Goal: Information Seeking & Learning: Understand process/instructions

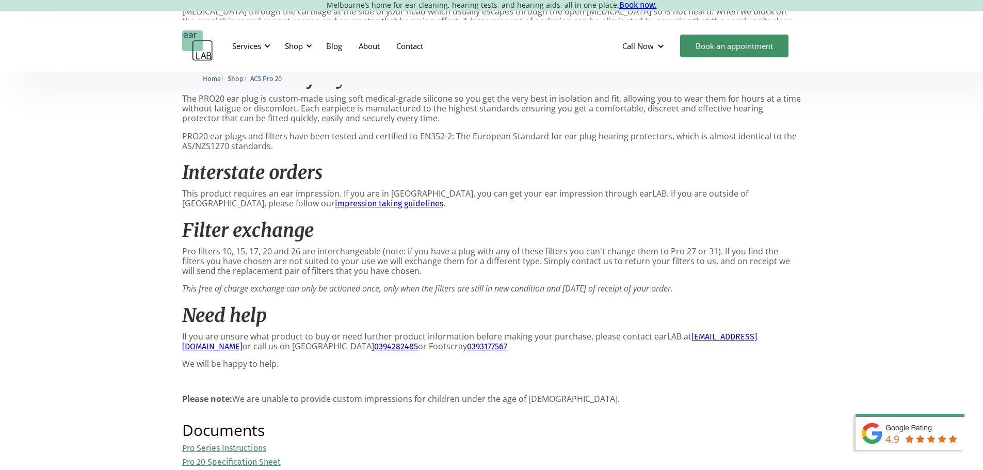
scroll to position [929, 0]
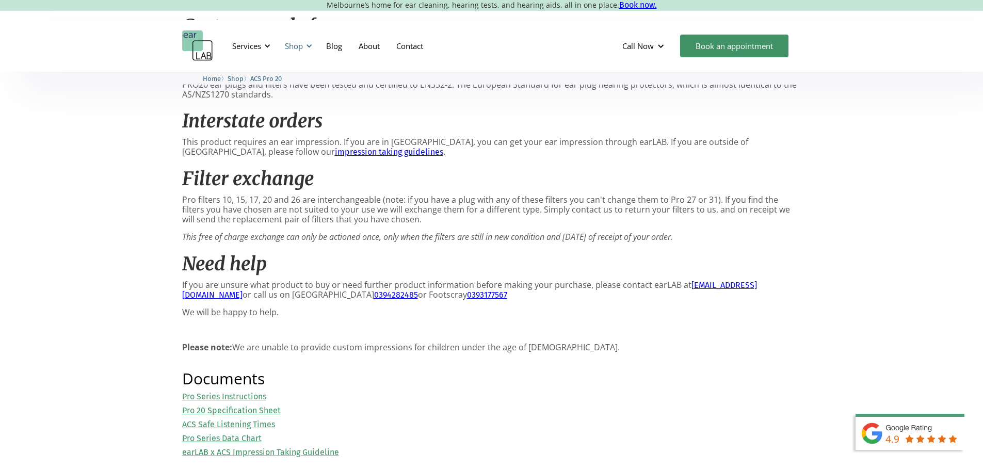
click at [298, 48] on div "Shop" at bounding box center [294, 46] width 18 height 10
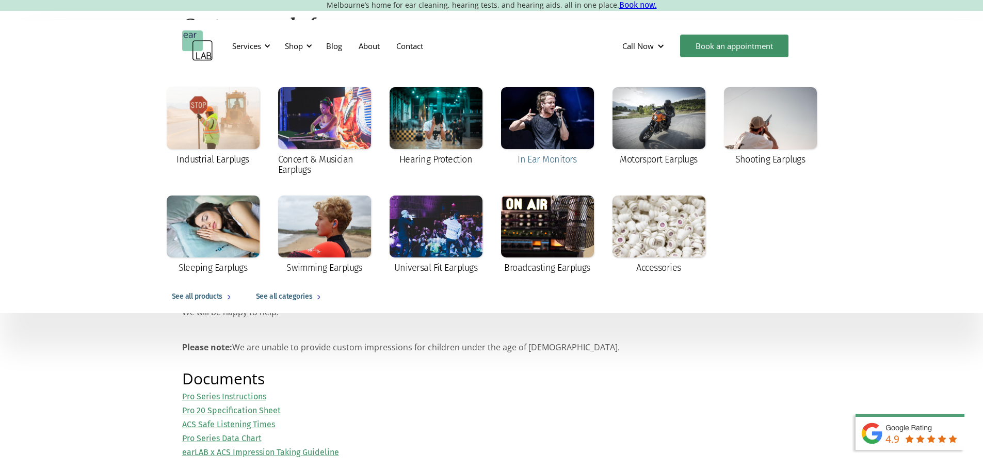
click at [529, 121] on div at bounding box center [547, 118] width 93 height 62
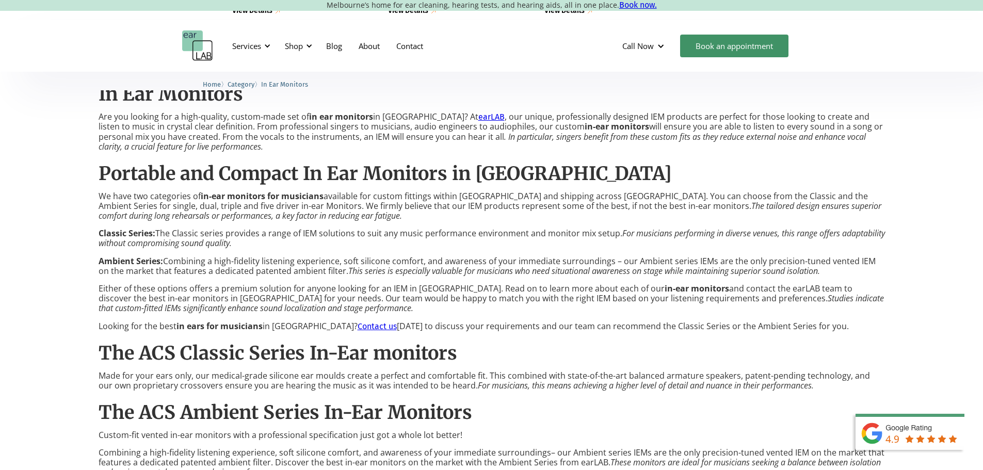
scroll to position [722, 0]
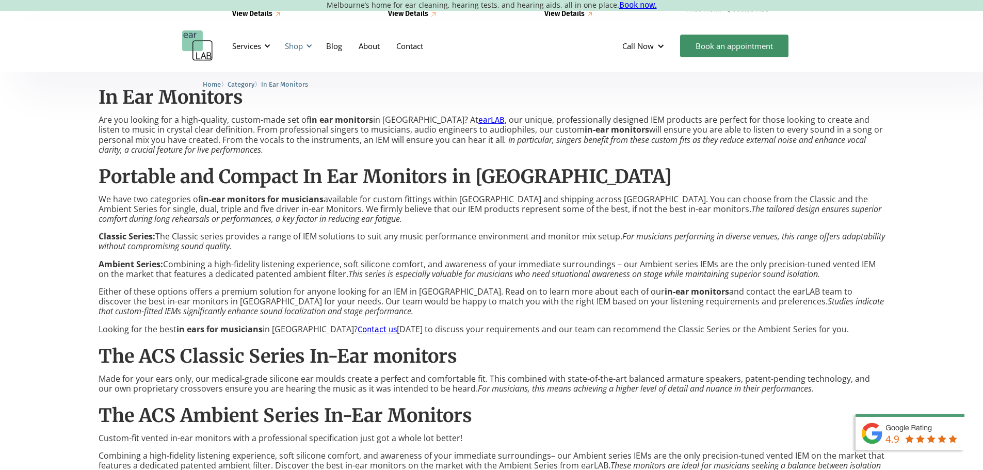
click at [299, 46] on div "Shop" at bounding box center [294, 46] width 18 height 10
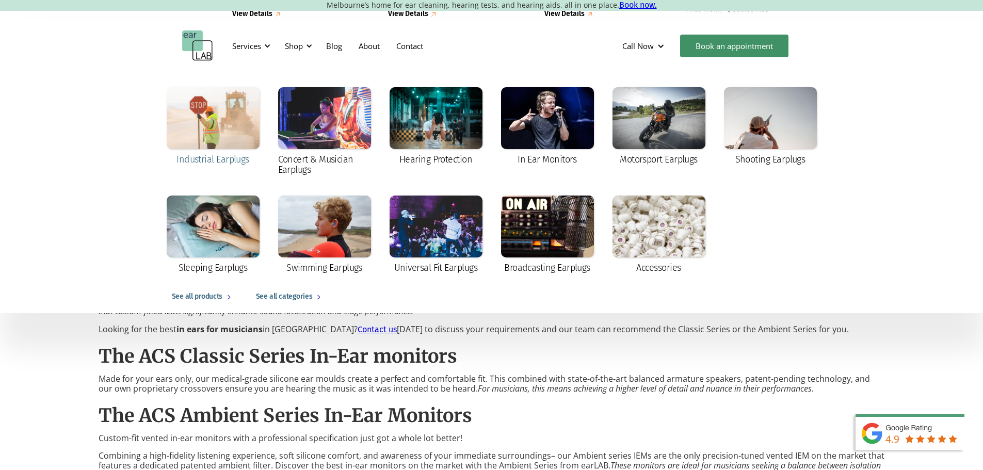
click at [221, 131] on div at bounding box center [213, 118] width 93 height 62
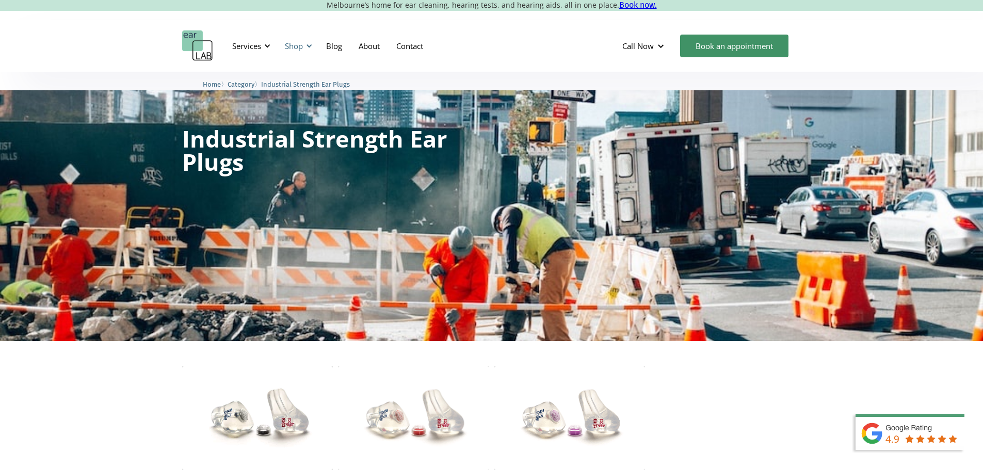
click at [300, 44] on div "Shop" at bounding box center [294, 46] width 18 height 10
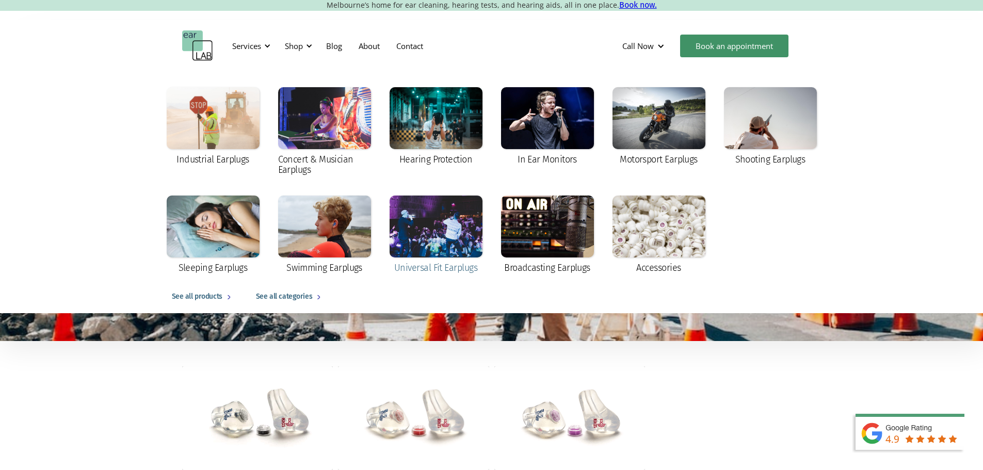
click at [444, 238] on div at bounding box center [436, 227] width 93 height 62
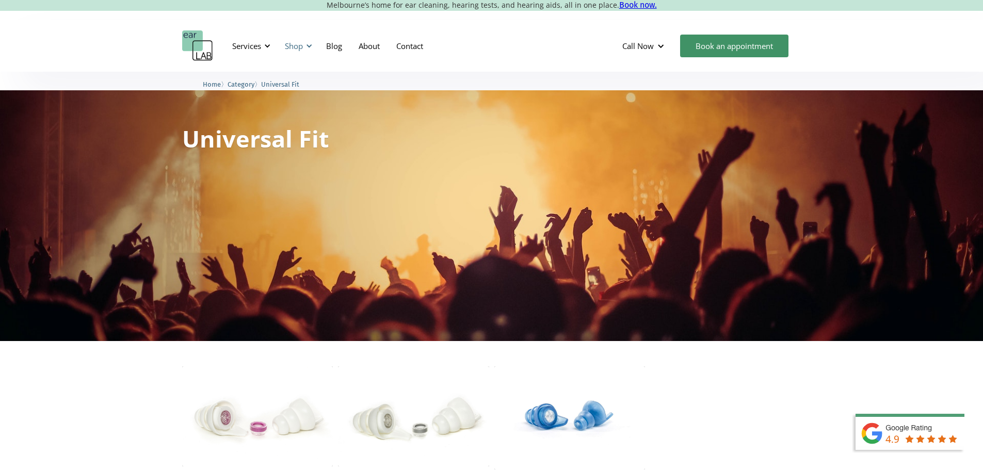
click at [293, 42] on div "Shop" at bounding box center [294, 46] width 18 height 10
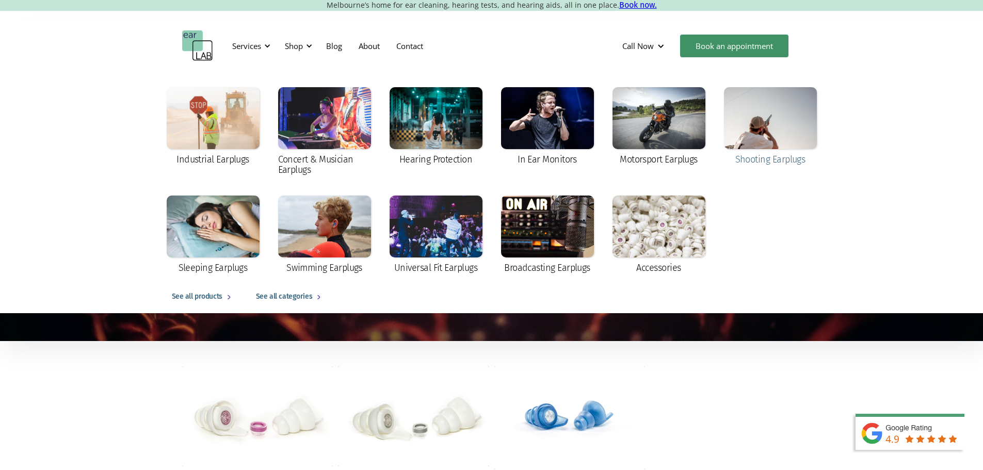
click at [777, 114] on div at bounding box center [770, 118] width 93 height 62
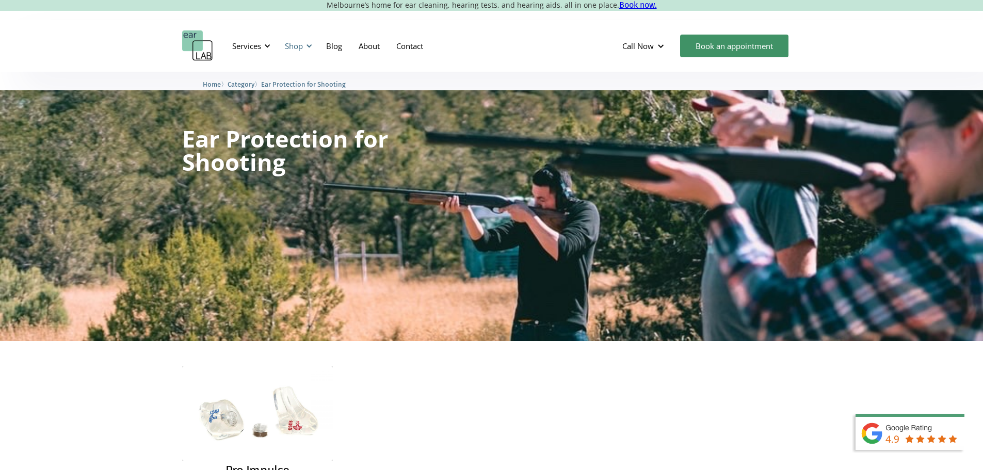
click at [296, 44] on div "Shop" at bounding box center [294, 46] width 18 height 10
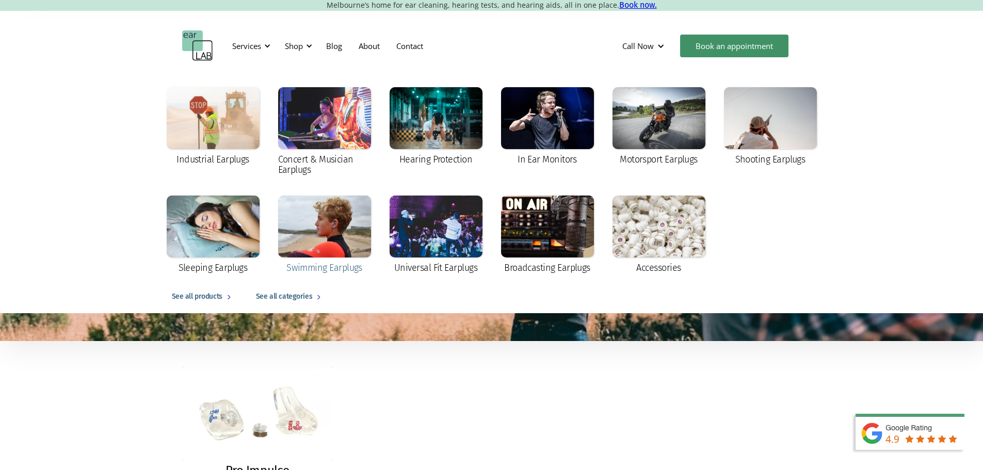
click at [368, 236] on div at bounding box center [324, 227] width 93 height 62
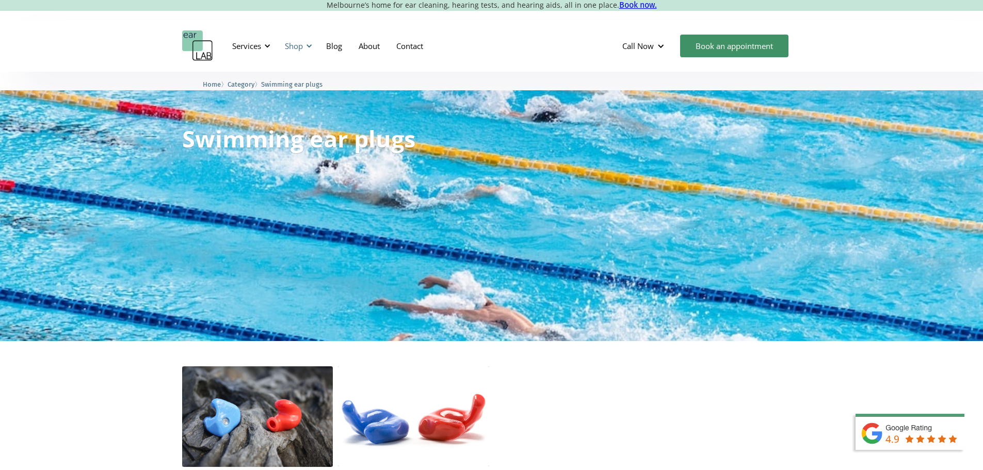
click at [306, 50] on div "Shop" at bounding box center [297, 45] width 37 height 31
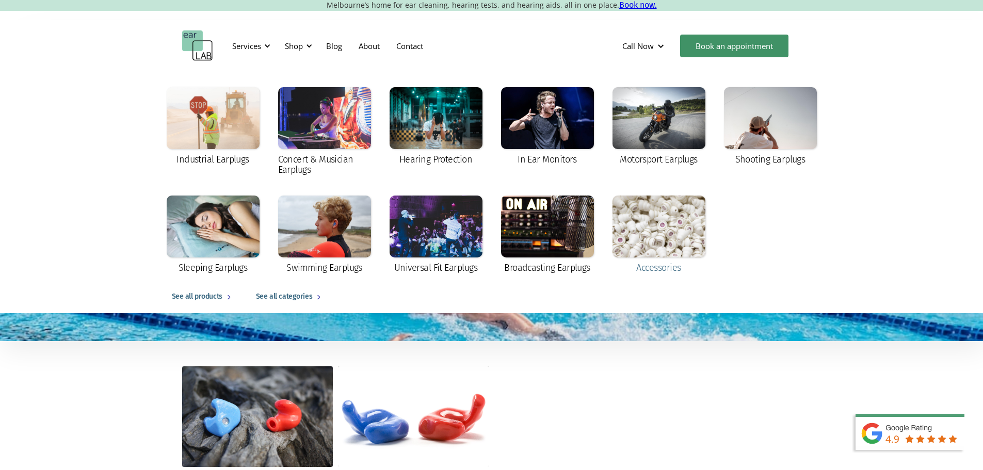
click at [656, 251] on div at bounding box center [658, 227] width 93 height 62
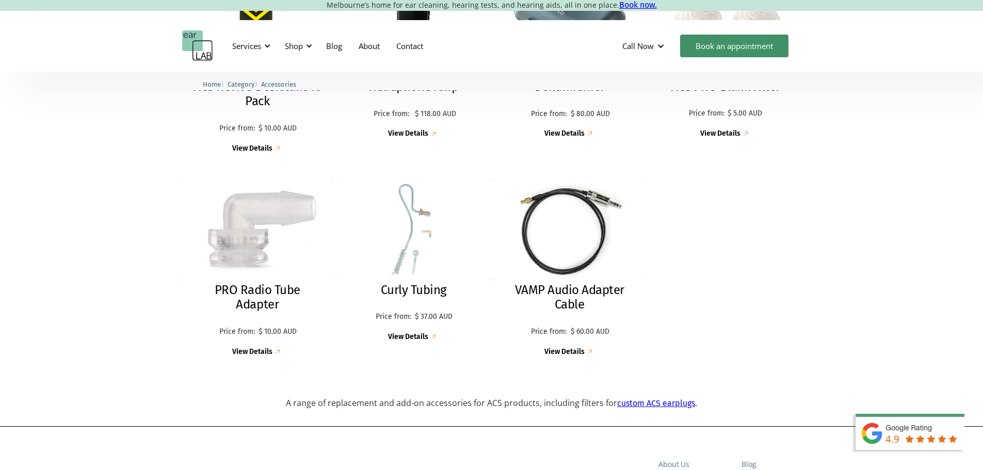
scroll to position [1032, 0]
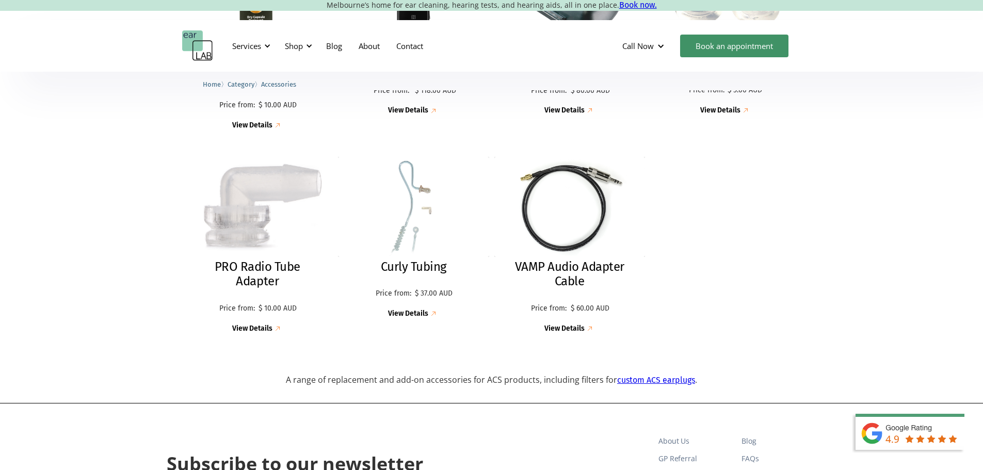
click at [258, 331] on div "View Details" at bounding box center [252, 329] width 40 height 9
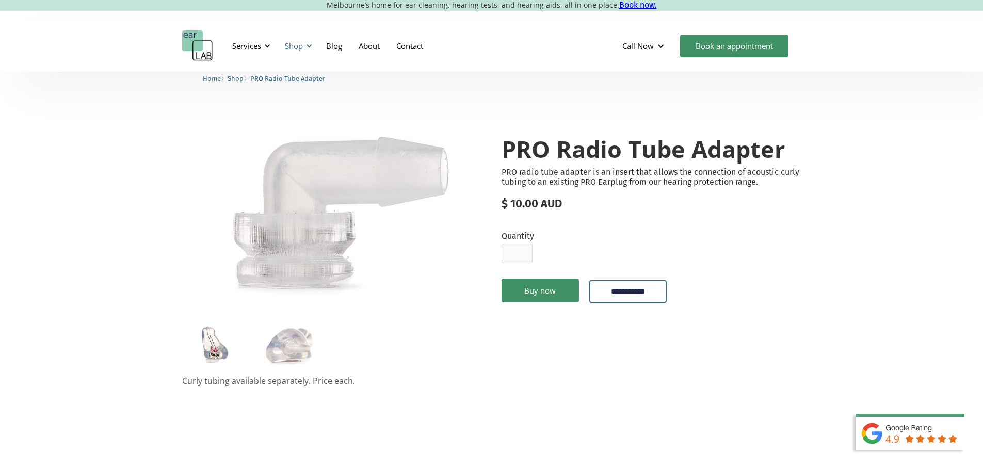
click at [307, 44] on div at bounding box center [308, 45] width 7 height 7
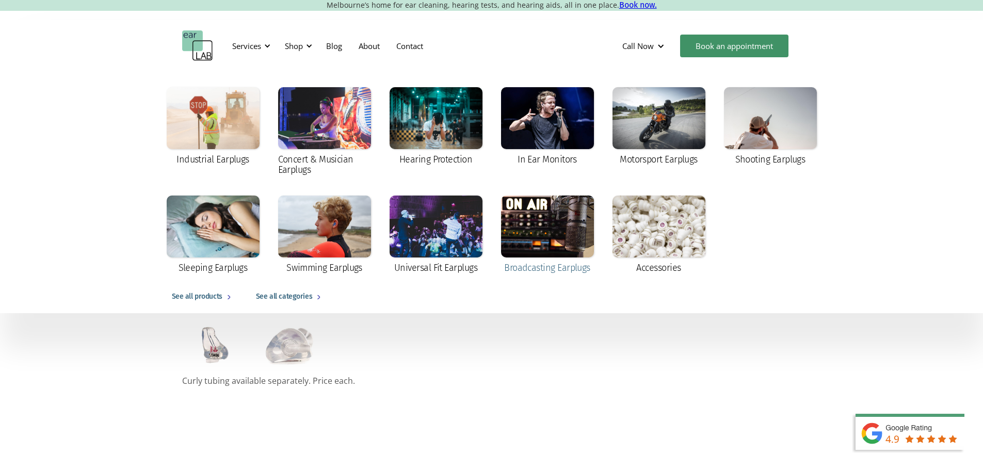
click at [550, 234] on div at bounding box center [547, 227] width 93 height 62
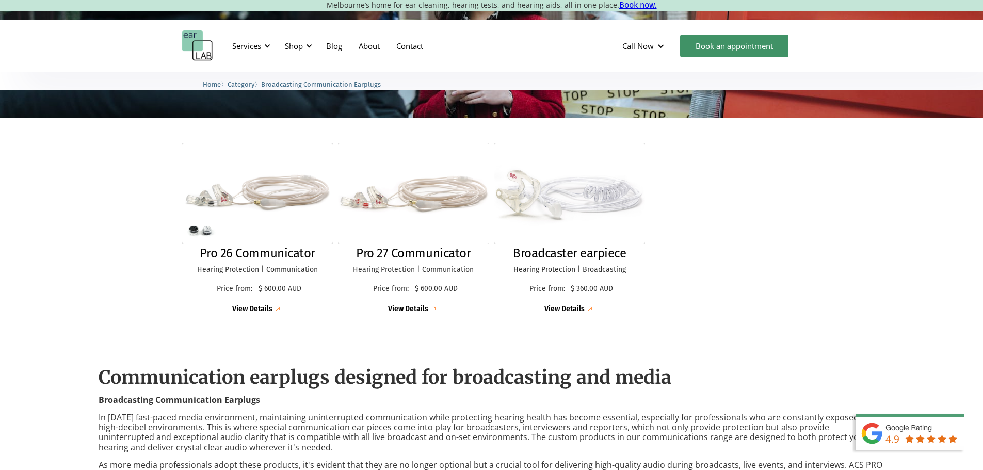
scroll to position [258, 0]
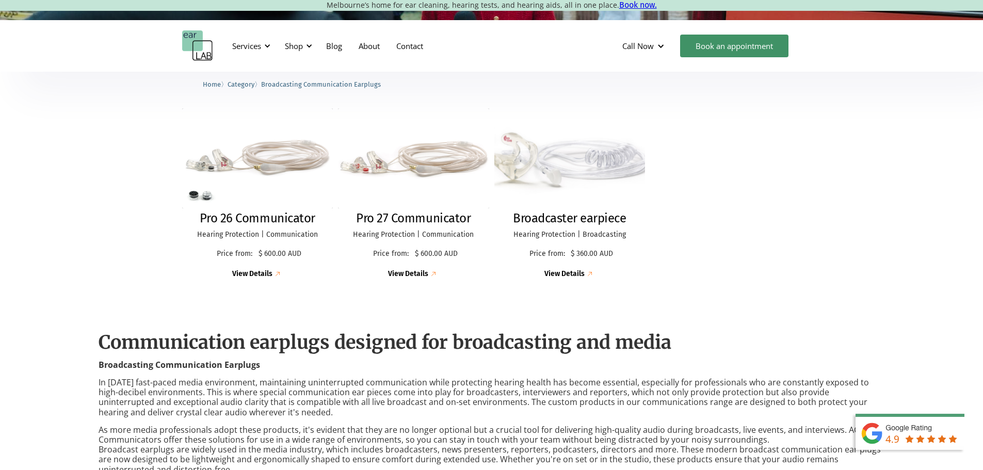
click at [585, 275] on img at bounding box center [590, 274] width 10 height 10
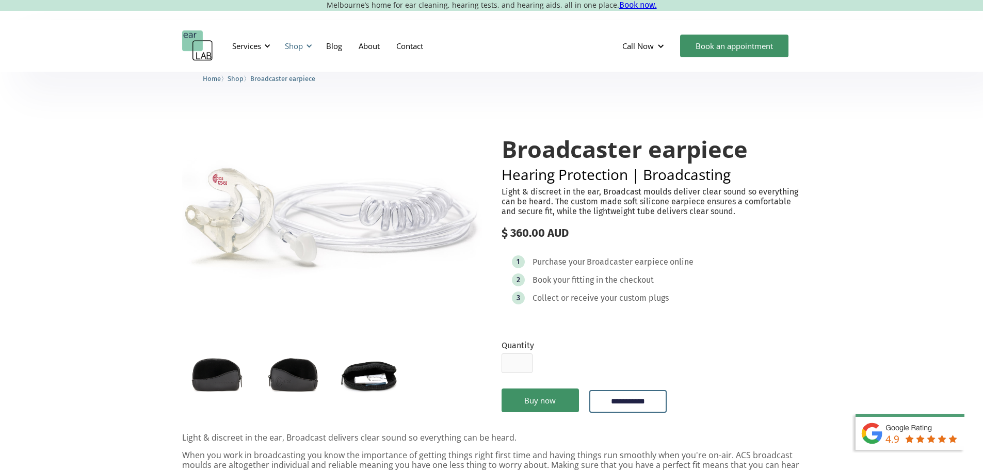
click at [298, 45] on div "Shop" at bounding box center [294, 46] width 18 height 10
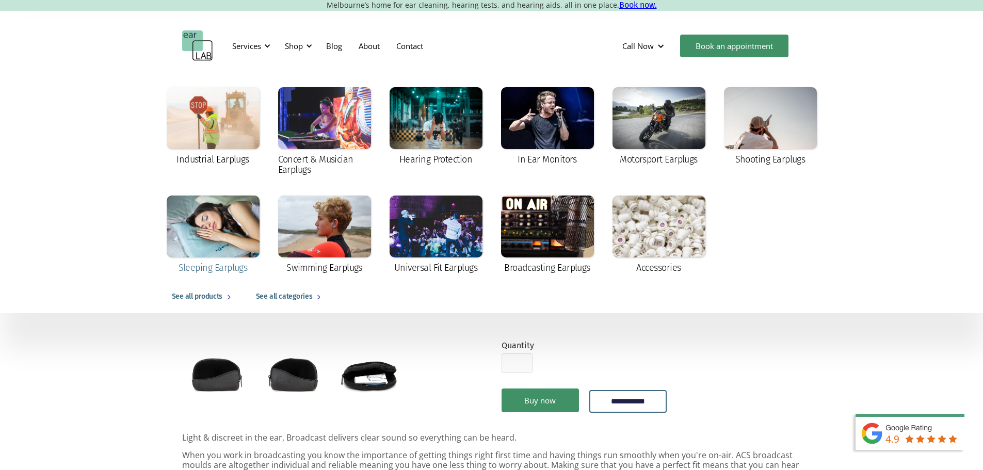
click at [210, 229] on div at bounding box center [213, 227] width 93 height 62
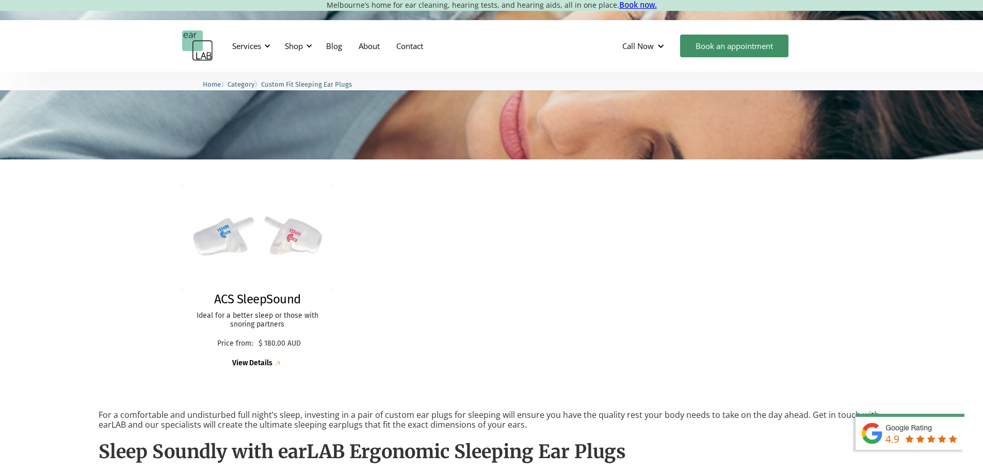
scroll to position [206, 0]
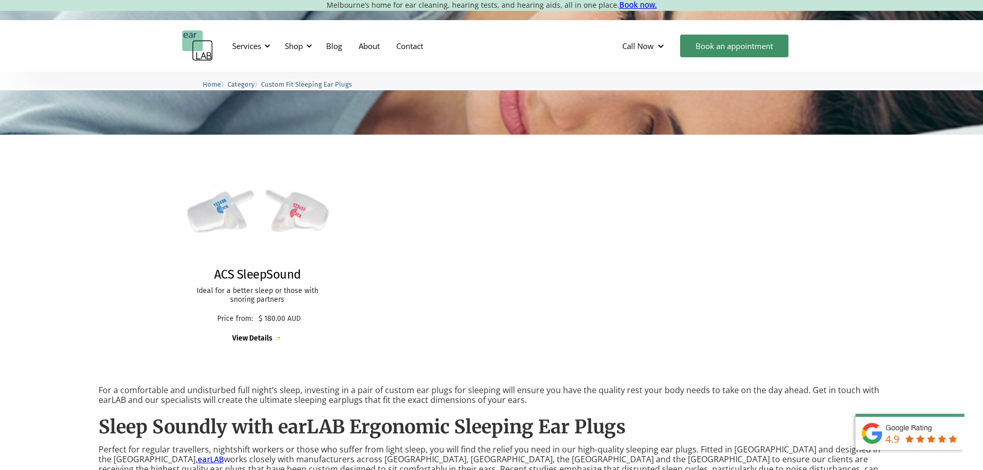
click at [255, 337] on div "View Details" at bounding box center [252, 338] width 40 height 9
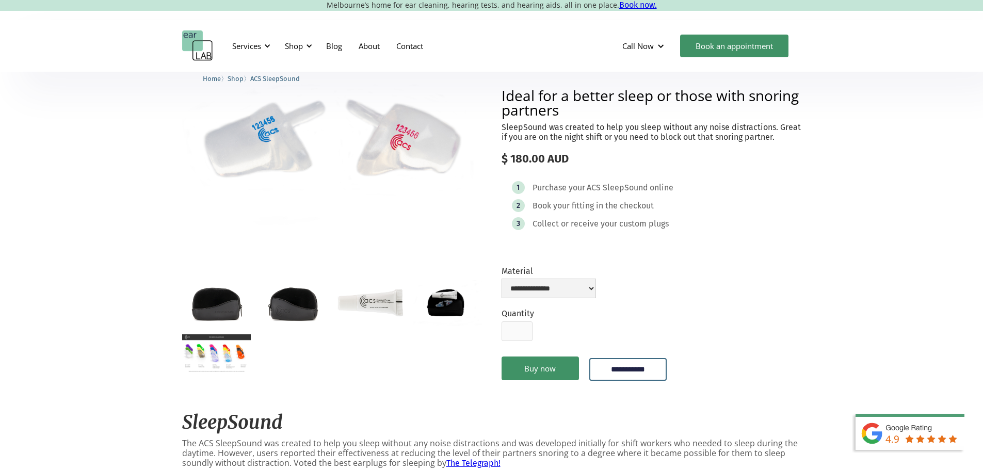
scroll to position [103, 0]
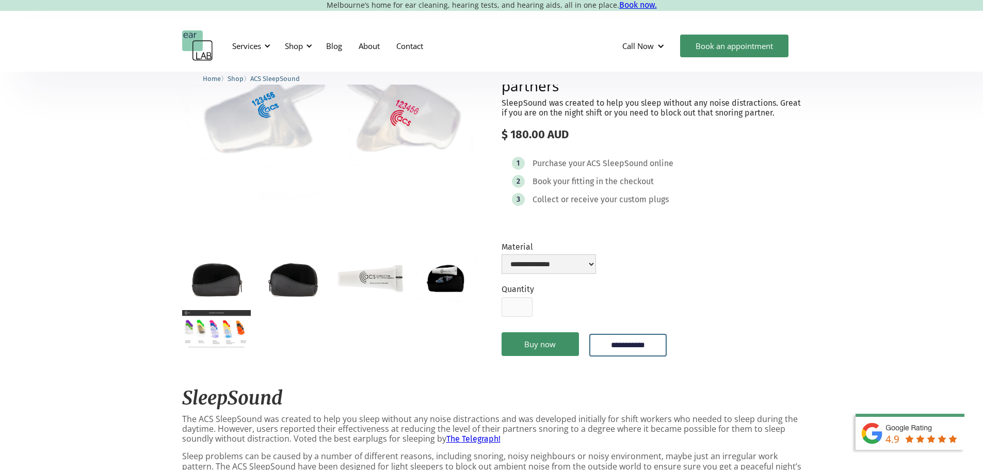
click at [212, 344] on img "open lightbox" at bounding box center [216, 329] width 69 height 39
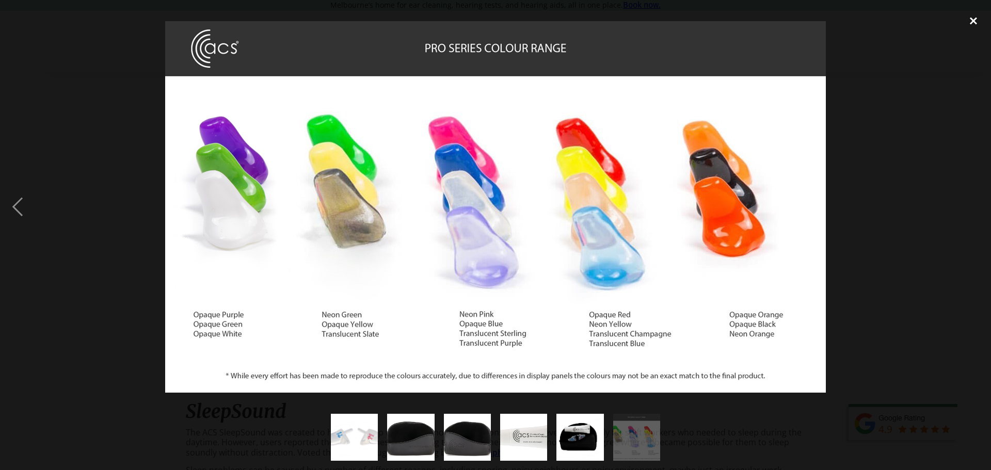
click at [971, 18] on div "close lightbox" at bounding box center [972, 20] width 35 height 23
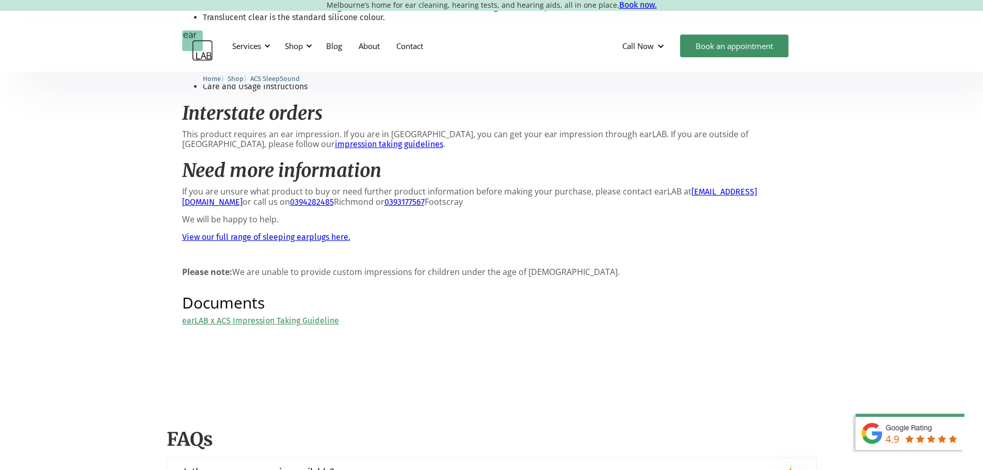
scroll to position [825, 0]
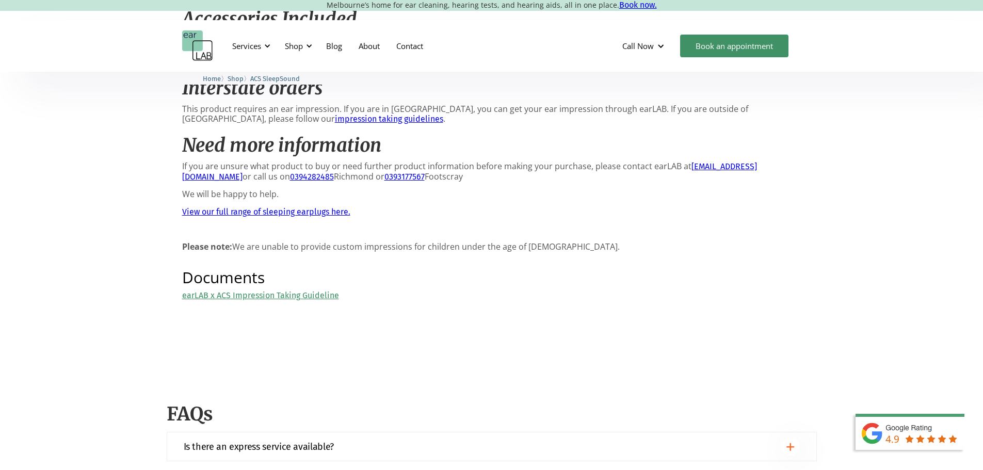
click at [279, 290] on link "earLAB x ACS Impression Taking Guideline" at bounding box center [260, 295] width 157 height 10
